Goal: Information Seeking & Learning: Learn about a topic

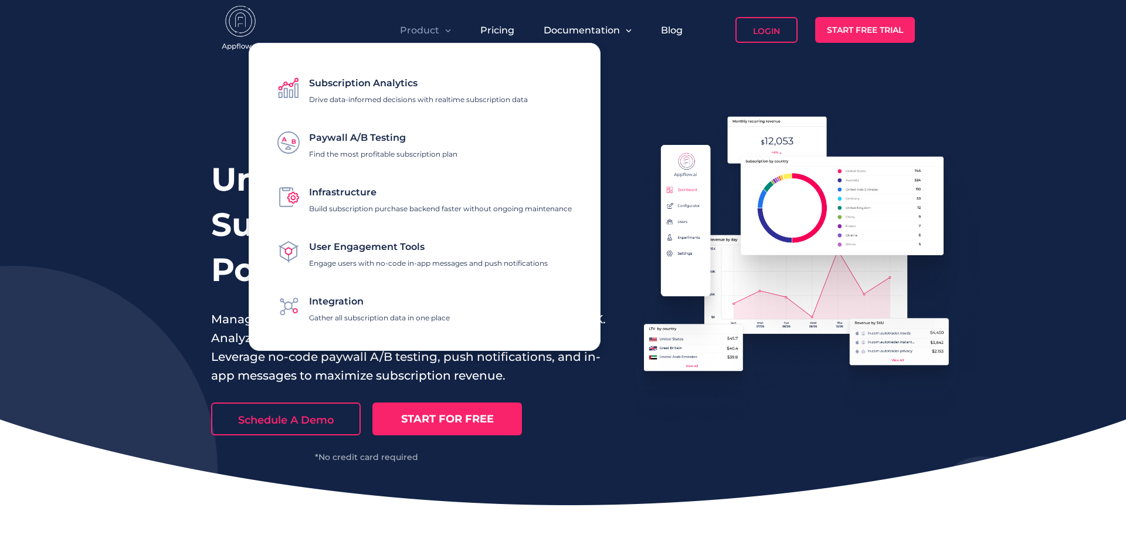
click at [381, 86] on span "Subscription Analytics" at bounding box center [363, 82] width 108 height 11
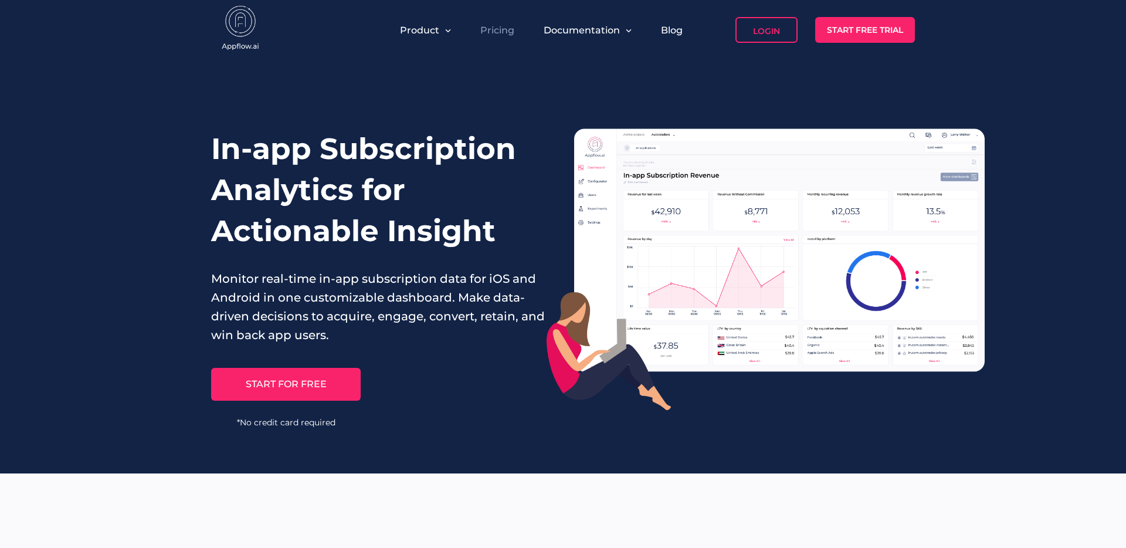
click at [491, 25] on link "Pricing" at bounding box center [497, 30] width 34 height 11
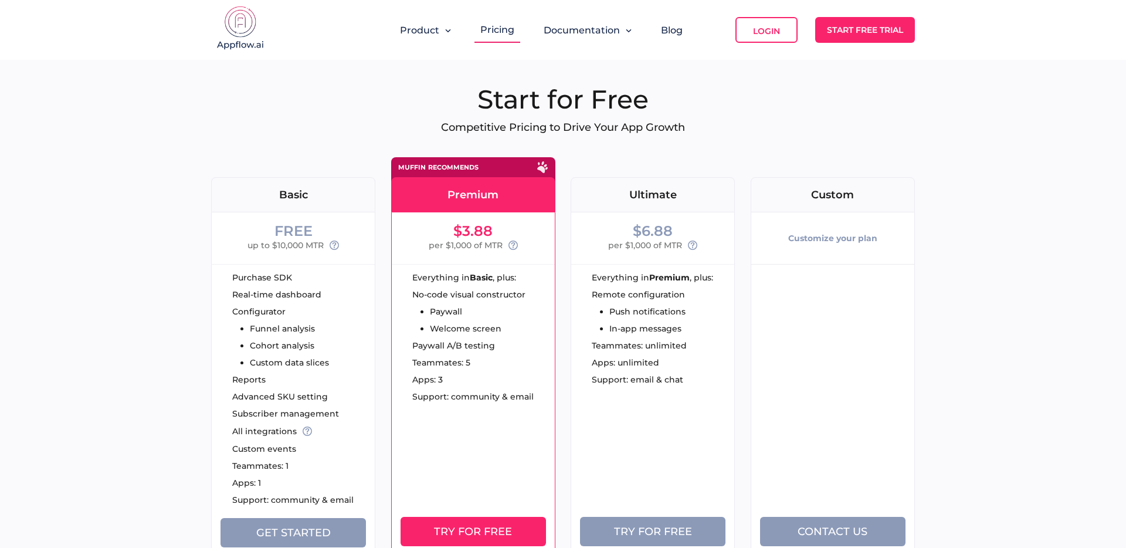
click at [254, 47] on img at bounding box center [240, 29] width 59 height 47
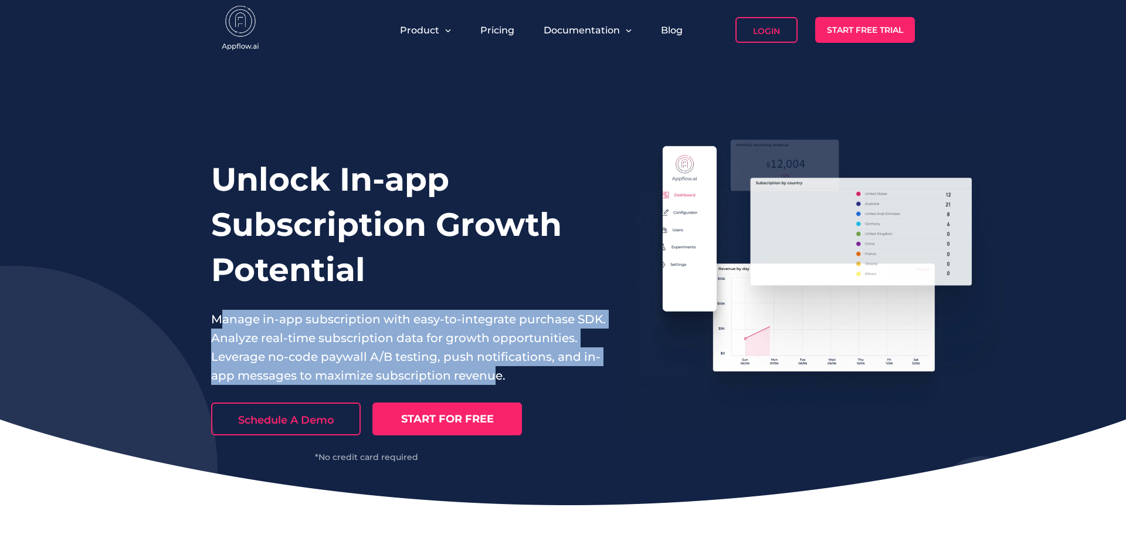
drag, startPoint x: 217, startPoint y: 324, endPoint x: 491, endPoint y: 374, distance: 277.8
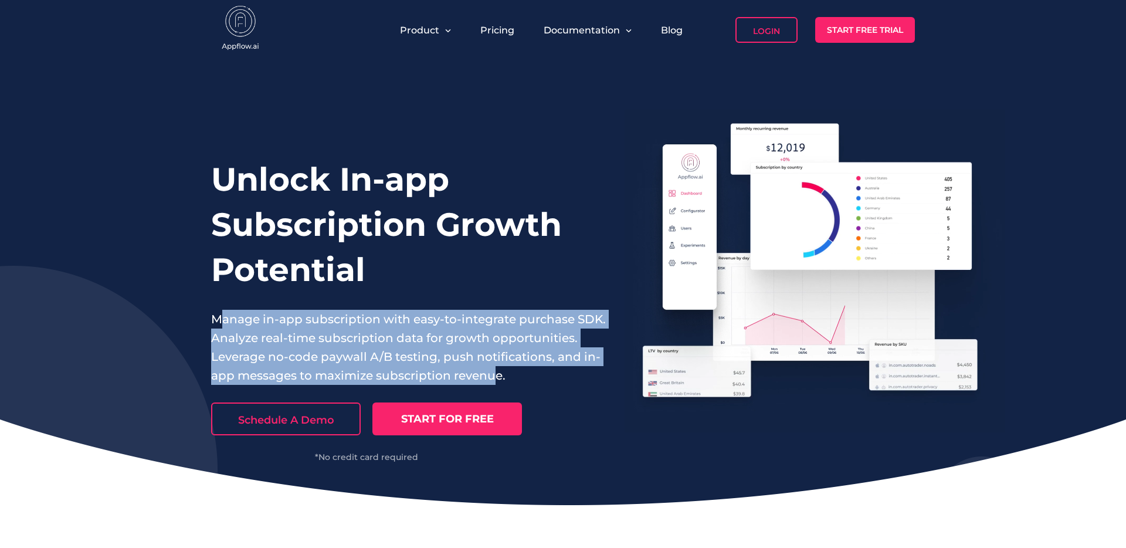
click at [491, 374] on p "Manage in-app subscription with easy-to-integrate purchase SDK. Analyze real-ti…" at bounding box center [408, 347] width 395 height 75
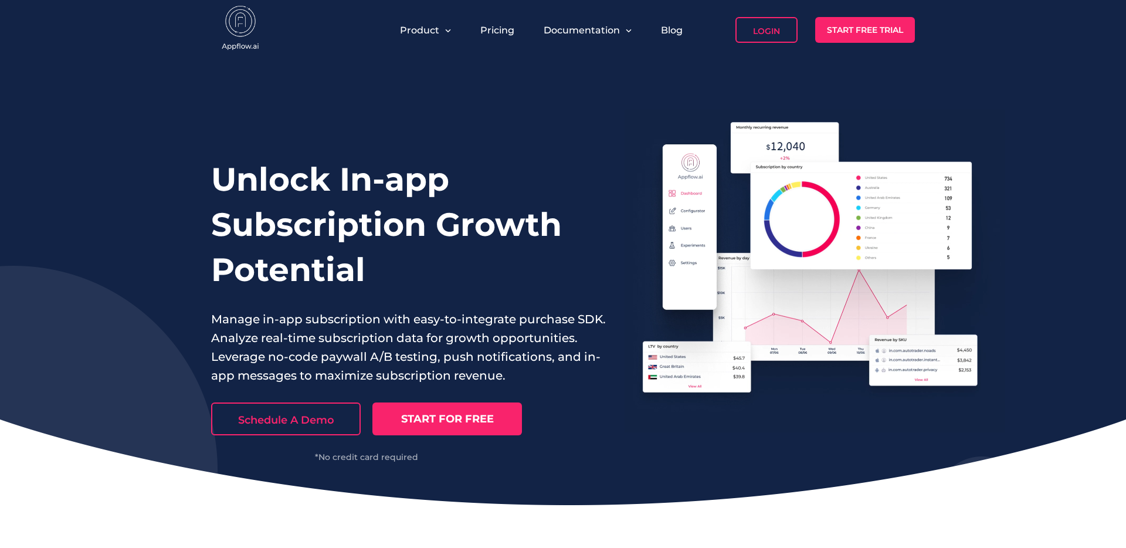
click at [525, 380] on p "Manage in-app subscription with easy-to-integrate purchase SDK. Analyze real-ti…" at bounding box center [408, 347] width 395 height 75
click at [580, 319] on p "Manage in-app subscription with easy-to-integrate purchase SDK. Analyze real-ti…" at bounding box center [408, 347] width 395 height 75
click at [302, 325] on p "Manage in-app subscription with easy-to-integrate purchase SDK. Analyze real-ti…" at bounding box center [408, 347] width 395 height 75
click at [496, 35] on link "Pricing" at bounding box center [497, 30] width 34 height 11
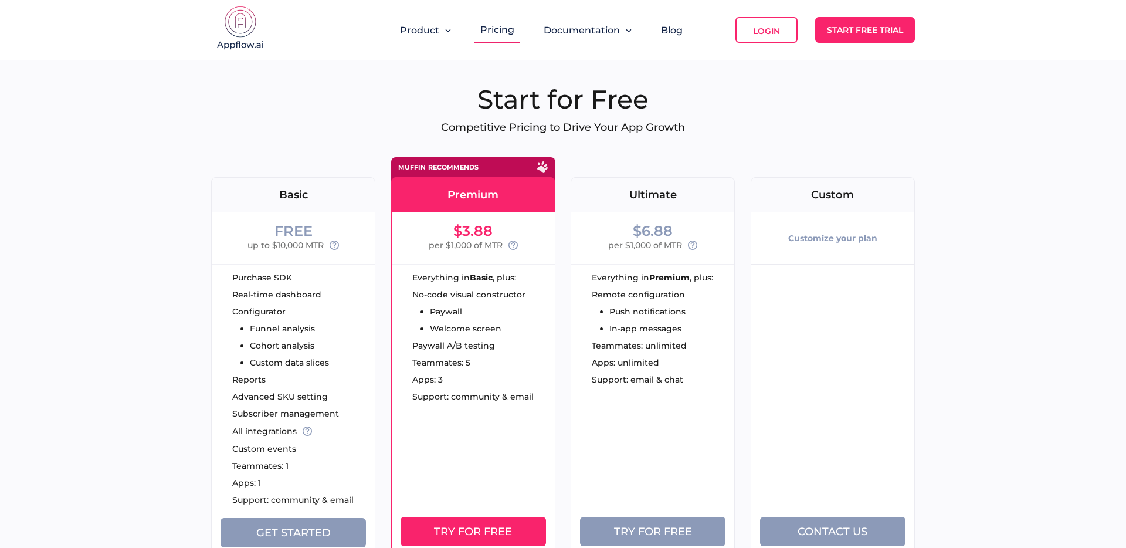
click at [565, 240] on div "FREE Basic FREE up to $10,000 MTR Purchase SDK Real-time dashboard Configurator…" at bounding box center [562, 372] width 703 height 430
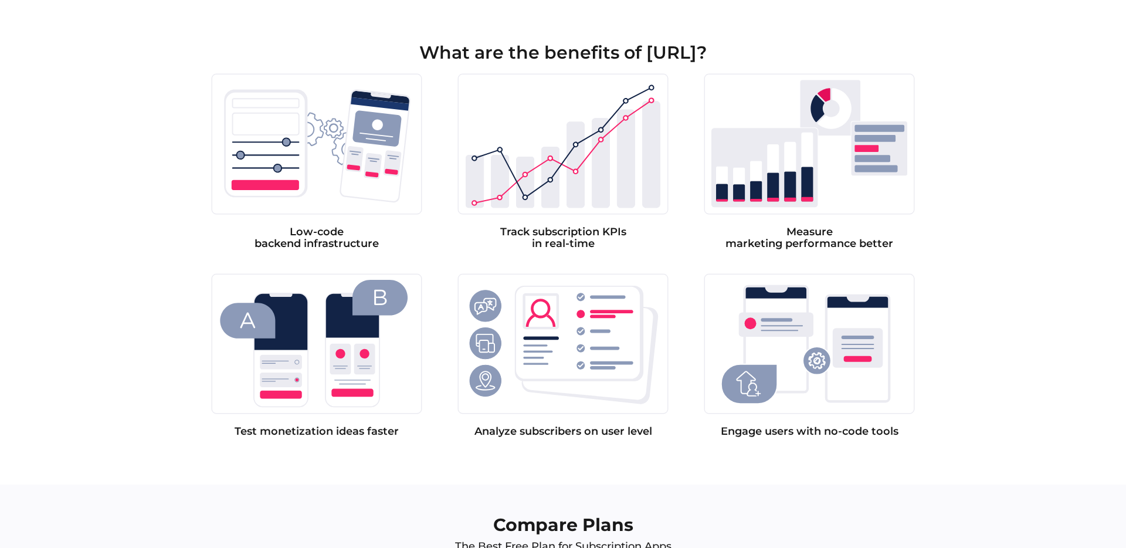
scroll to position [639, 0]
